Goal: Task Accomplishment & Management: Use online tool/utility

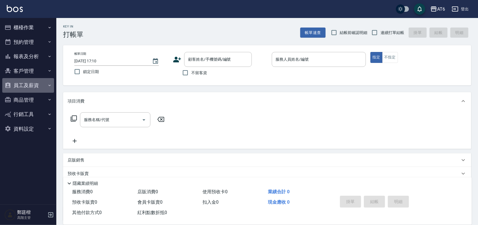
click at [40, 89] on button "員工及薪資" at bounding box center [28, 85] width 52 height 15
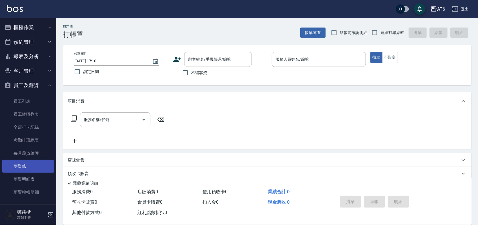
click at [39, 163] on link "薪資條" at bounding box center [28, 166] width 52 height 13
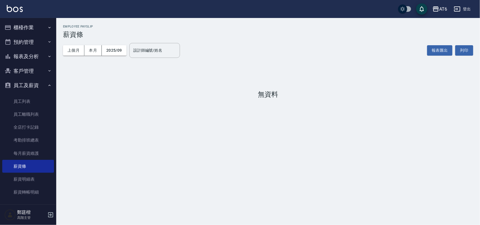
click at [17, 26] on button "櫃檯作業" at bounding box center [28, 27] width 52 height 15
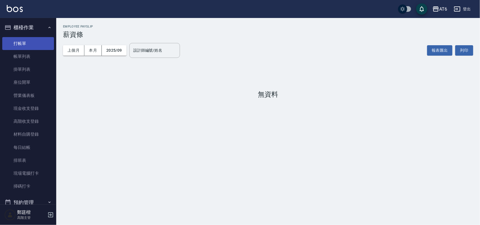
click at [21, 41] on link "打帳單" at bounding box center [28, 43] width 52 height 13
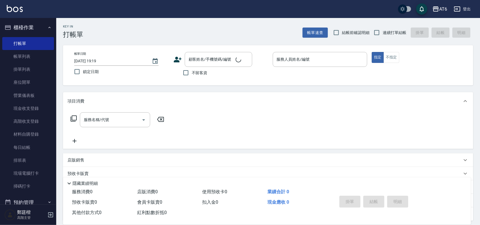
drag, startPoint x: 21, startPoint y: 41, endPoint x: 265, endPoint y: 30, distance: 243.7
click at [265, 30] on div "Key In 打帳單 帳單速查 結帳前確認明細 連續打單結帳 掛單 結帳 明細" at bounding box center [264, 28] width 417 height 21
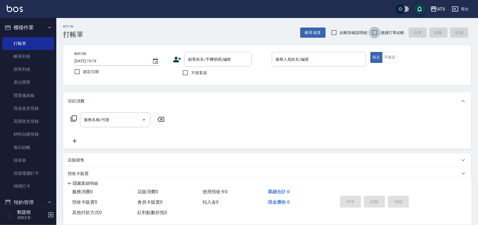
click at [379, 36] on input "連續打單結帳" at bounding box center [374, 33] width 12 height 12
checkbox input "true"
click at [186, 68] on input "不留客資" at bounding box center [185, 73] width 12 height 12
checkbox input "true"
click at [96, 72] on span "鎖定日期" at bounding box center [91, 72] width 16 height 6
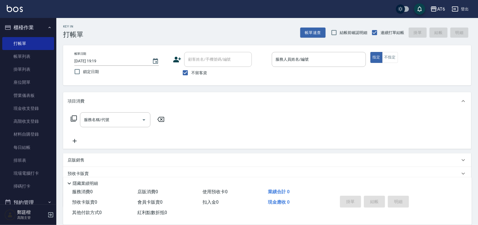
click at [83, 72] on input "鎖定日期" at bounding box center [77, 72] width 12 height 12
checkbox input "true"
drag, startPoint x: 332, startPoint y: 62, endPoint x: 330, endPoint y: 59, distance: 3.8
click at [332, 62] on input "服務人員姓名/編號" at bounding box center [318, 60] width 89 height 10
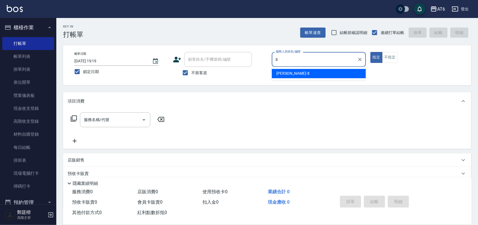
type input "8"
type button "true"
type input "[PERSON_NAME]-8"
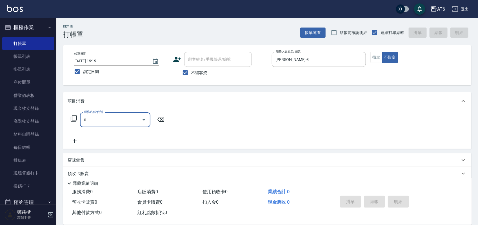
type input "剪髮(0)"
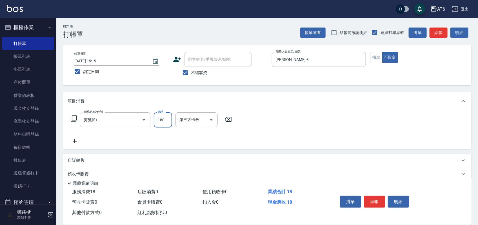
type input "180"
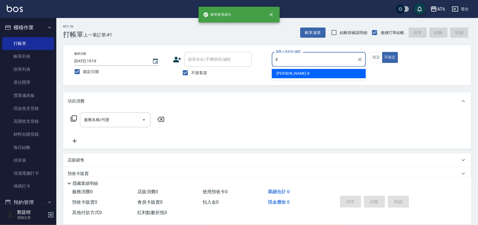
type input "8"
type button "false"
type input "[PERSON_NAME]-8"
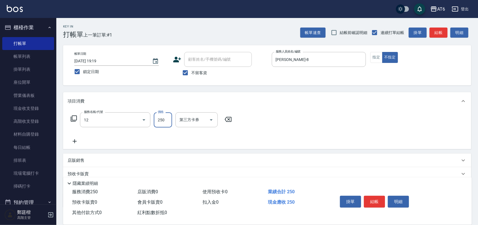
type input "精油洗髮(12)"
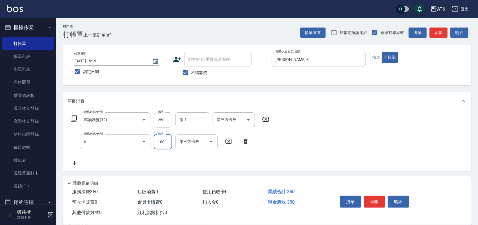
type input "剪髮(0)"
type input "130"
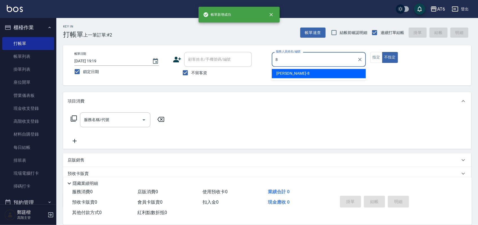
type input "[PERSON_NAME]-8"
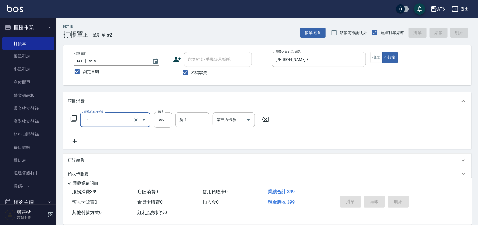
type input "13"
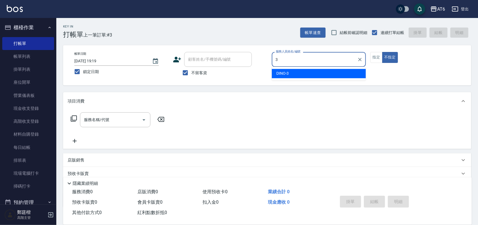
type input "DINO-3"
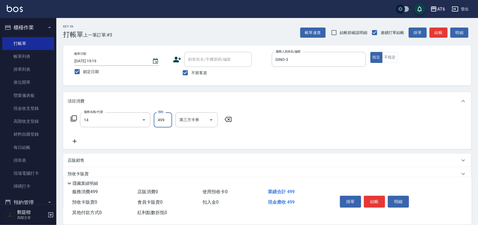
type input "去角質洗(14)"
type input "500"
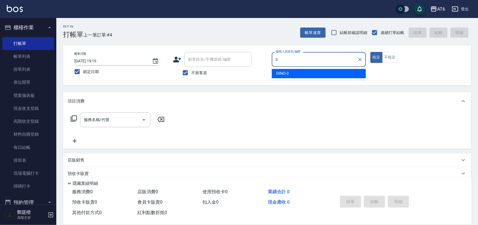
type input "DINO-3"
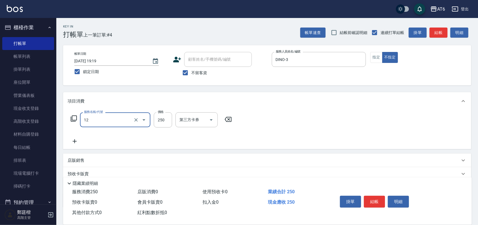
type input "精油洗髮(12)"
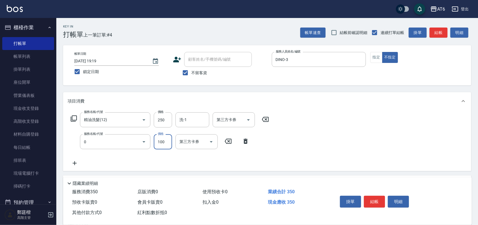
type input "剪髮(0)"
type input "130"
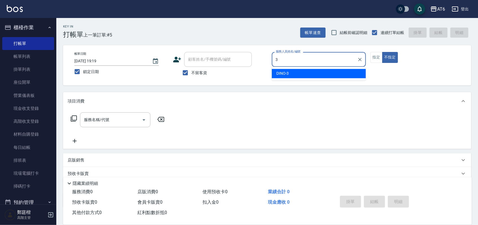
type input "DINO-3"
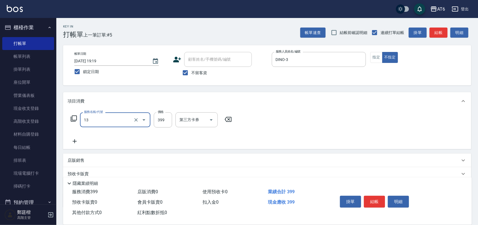
type input "海鹽洗(13)"
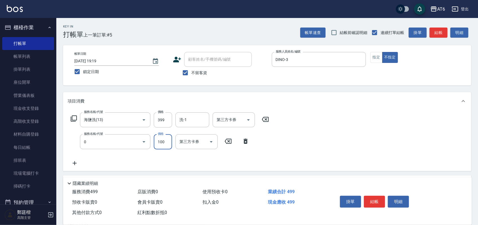
type input "剪髮(0)"
type input "180"
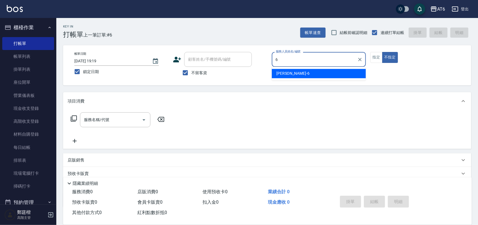
type input "[PERSON_NAME]-6"
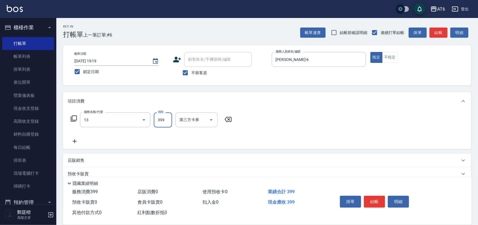
type input "海鹽洗(13)"
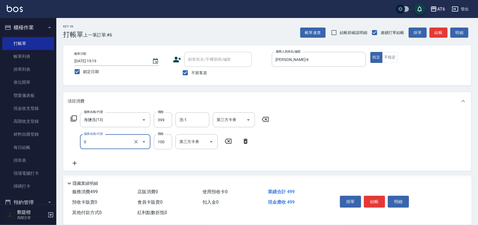
type input "剪髮(0)"
type input "180"
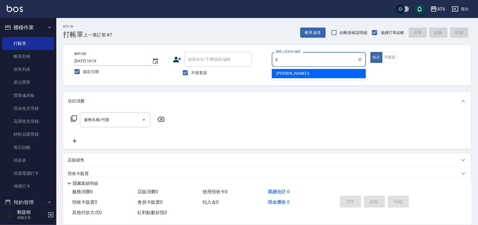
type input "[PERSON_NAME]-6"
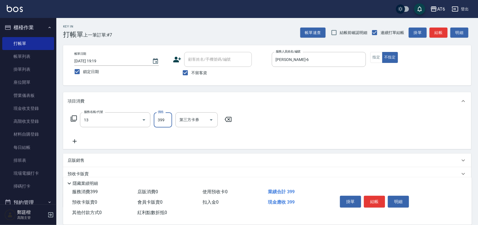
type input "海鹽洗(13)"
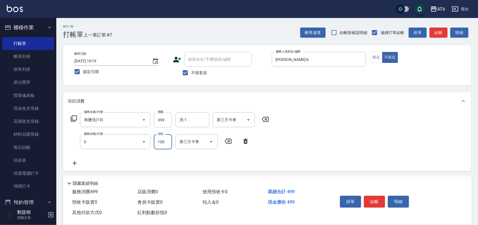
type input "剪髮(0)"
type input "180"
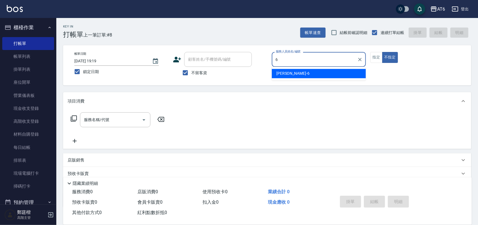
type input "[PERSON_NAME]-6"
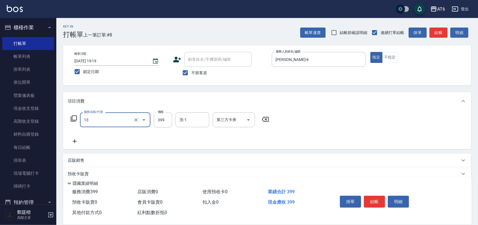
type input "海鹽洗(13)"
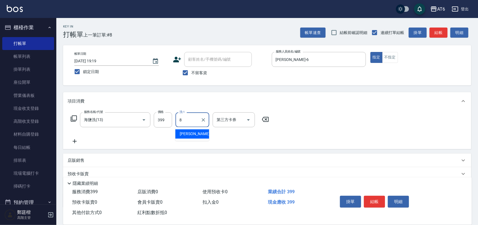
type input "[PERSON_NAME]-8"
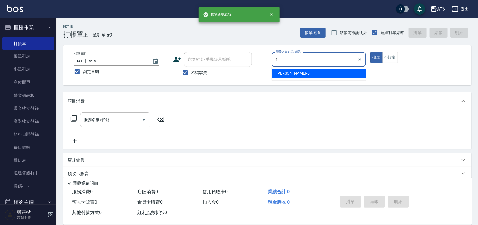
type input "[PERSON_NAME]-6"
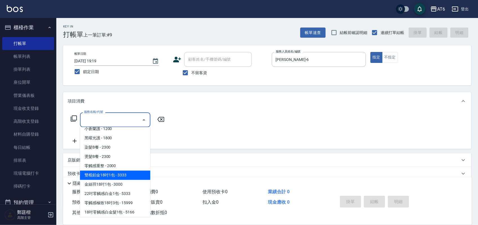
scroll to position [116, 0]
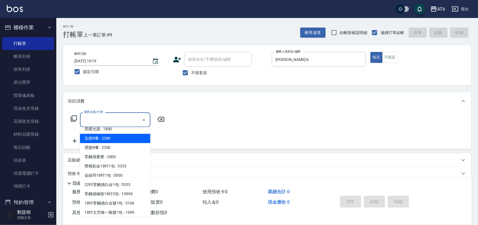
type input "染髮B餐(32)"
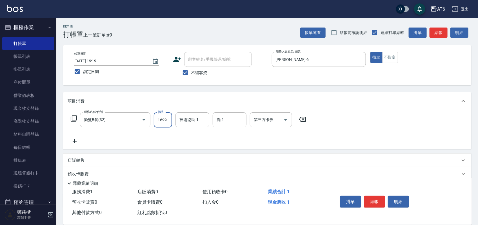
type input "1699"
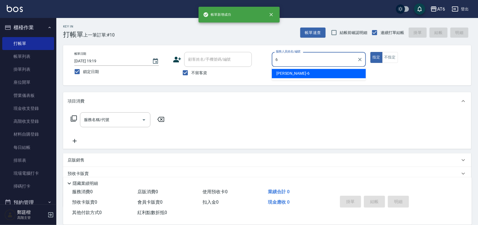
type input "[PERSON_NAME]-6"
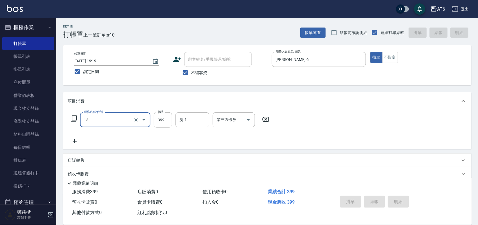
type input "13"
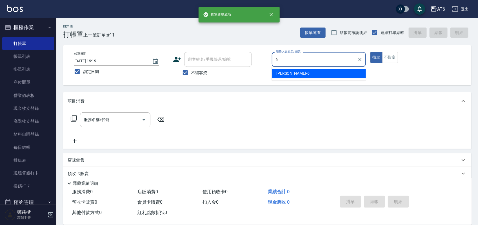
type input "[PERSON_NAME]-6"
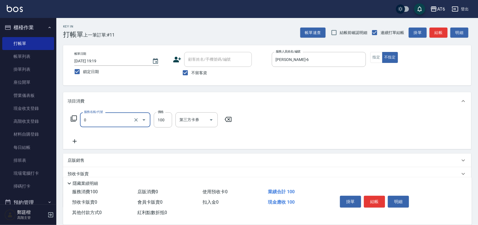
type input "剪髮(0)"
type input "180"
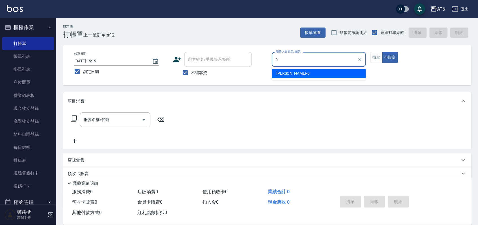
type input "[PERSON_NAME]-6"
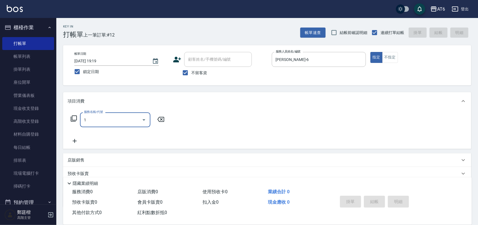
type input "13"
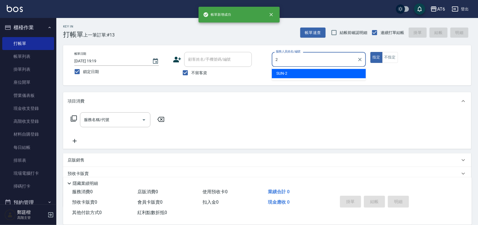
type input "SUN-2"
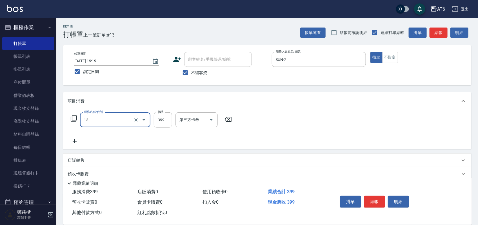
type input "海鹽洗(13)"
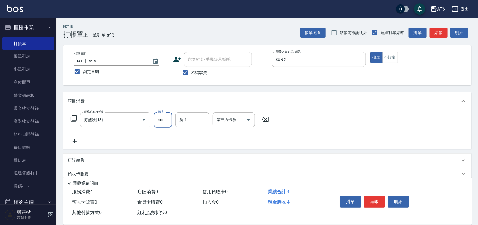
type input "400"
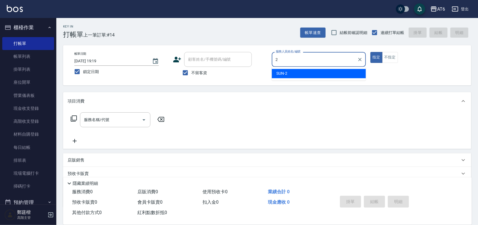
type input "SUN-2"
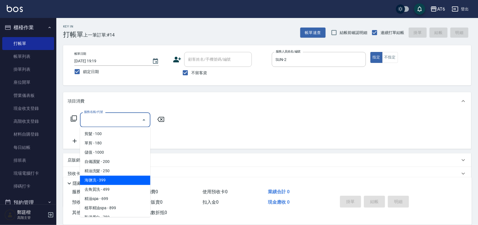
type input "海鹽洗(13)"
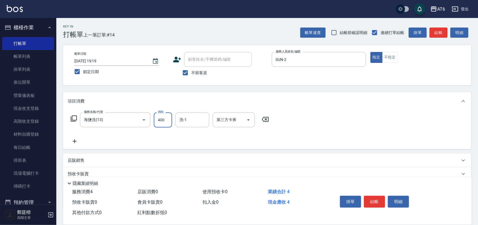
type input "400"
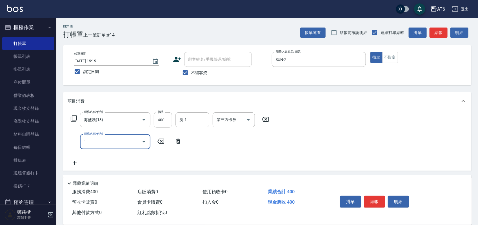
type input "12"
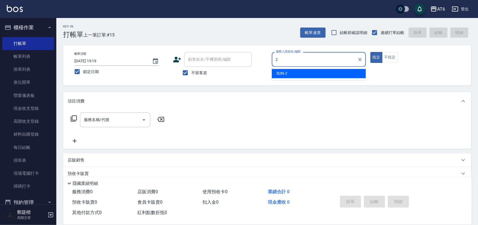
type input "SUN-2"
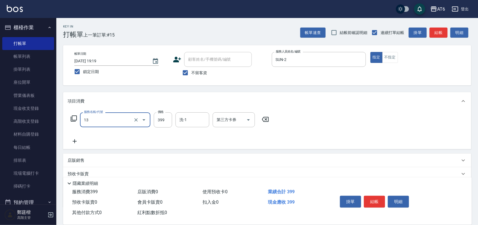
type input "海鹽洗(13)"
type input "400"
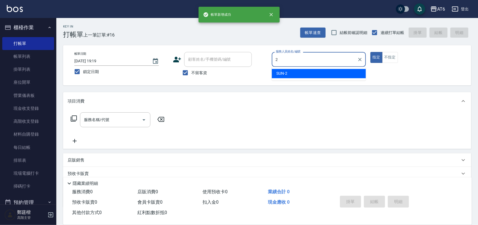
type input "SUN-2"
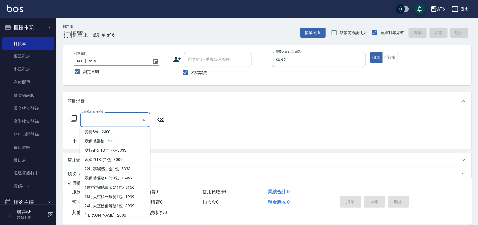
scroll to position [123, 0]
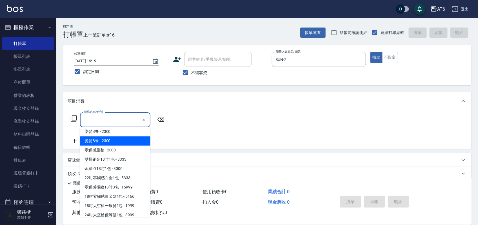
type input "燙髮B餐(43)"
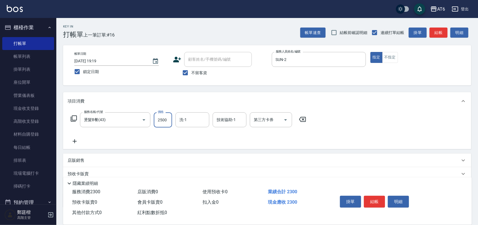
type input "2500"
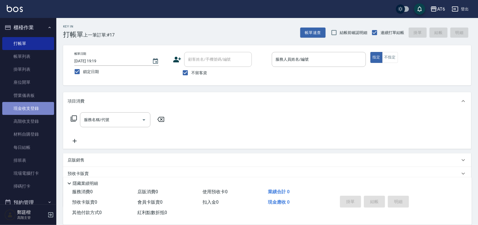
click at [37, 107] on link "現金收支登錄" at bounding box center [28, 108] width 52 height 13
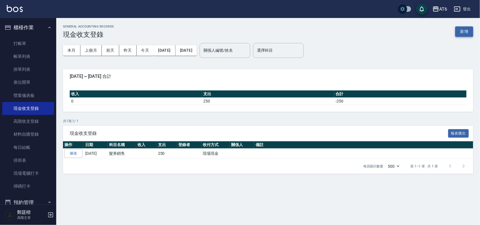
click at [469, 29] on button "新增" at bounding box center [465, 31] width 18 height 10
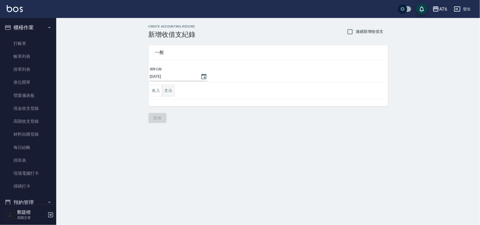
click at [165, 89] on button "支出" at bounding box center [168, 91] width 13 height 12
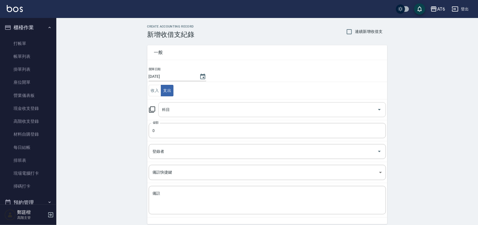
click at [194, 109] on input "科目" at bounding box center [268, 110] width 214 height 10
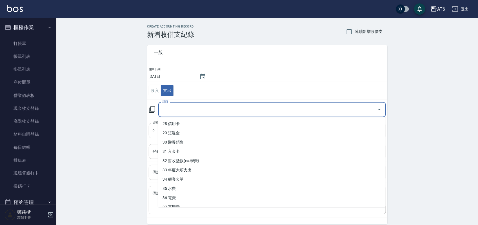
scroll to position [267, 0]
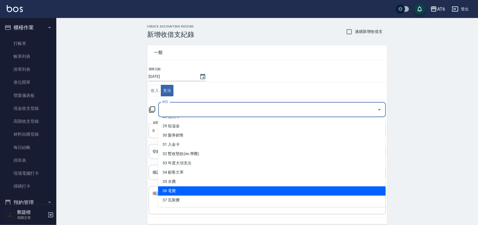
click at [191, 190] on li "36 電費" at bounding box center [271, 191] width 227 height 9
type input "36 電費"
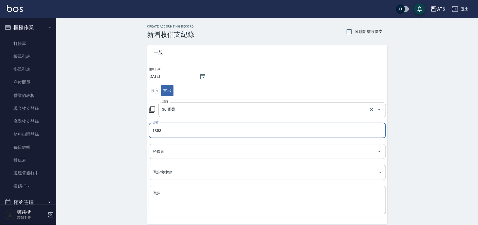
type input "1353"
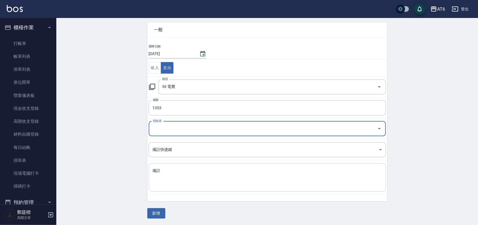
scroll to position [23, 0]
click at [154, 211] on button "新增" at bounding box center [156, 213] width 18 height 10
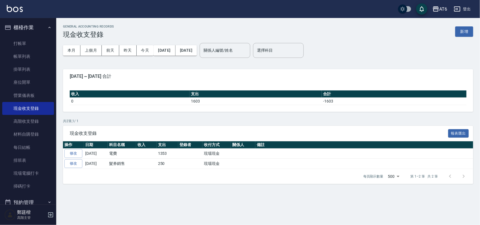
click at [28, 31] on button "櫃檯作業" at bounding box center [28, 27] width 52 height 15
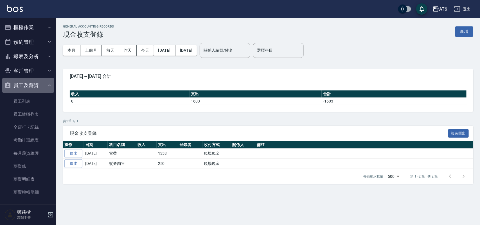
click at [38, 82] on button "員工及薪資" at bounding box center [28, 85] width 52 height 15
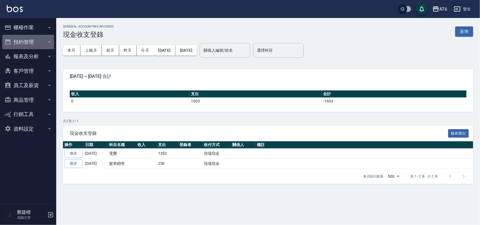
click at [40, 48] on button "預約管理" at bounding box center [28, 42] width 52 height 15
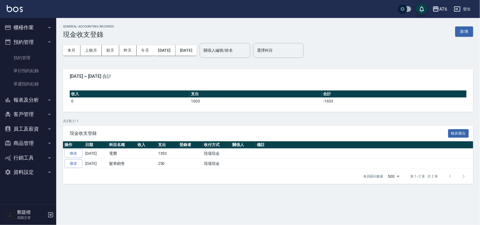
click at [38, 48] on button "預約管理" at bounding box center [28, 42] width 52 height 15
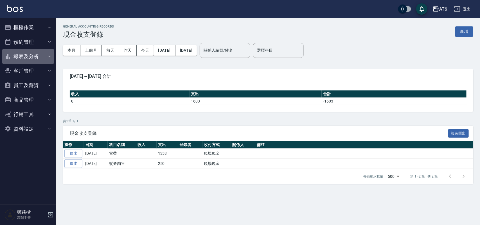
click at [38, 56] on button "報表及分析" at bounding box center [28, 56] width 52 height 15
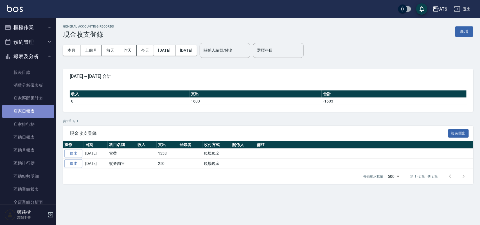
click at [34, 109] on link "店家日報表" at bounding box center [28, 111] width 52 height 13
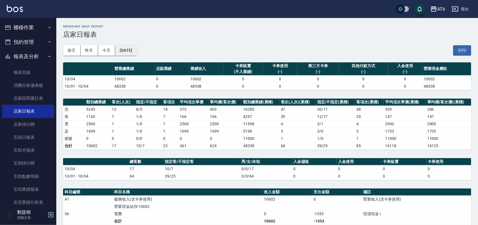
click at [136, 49] on button "[DATE]" at bounding box center [125, 50] width 21 height 10
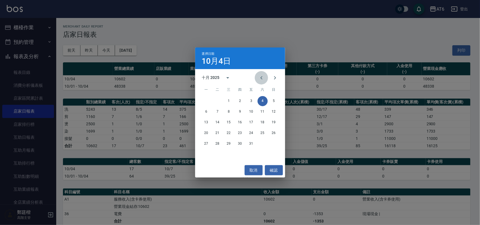
click at [265, 77] on icon "Previous month" at bounding box center [261, 78] width 7 height 7
click at [218, 144] on button "30" at bounding box center [218, 144] width 10 height 10
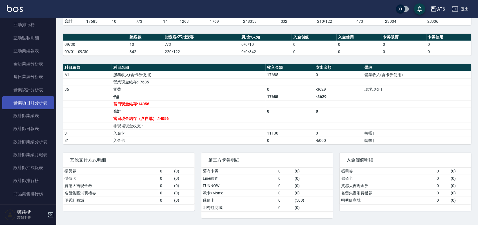
scroll to position [106, 0]
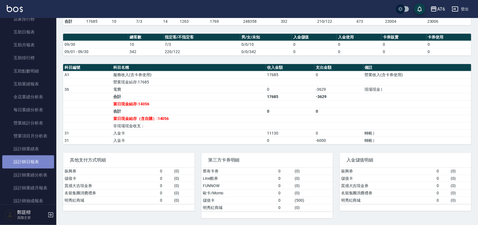
click at [42, 158] on link "設計師日報表" at bounding box center [28, 162] width 52 height 13
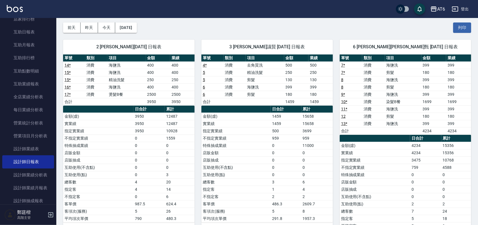
scroll to position [35, 0]
